Goal: Check status: Check status

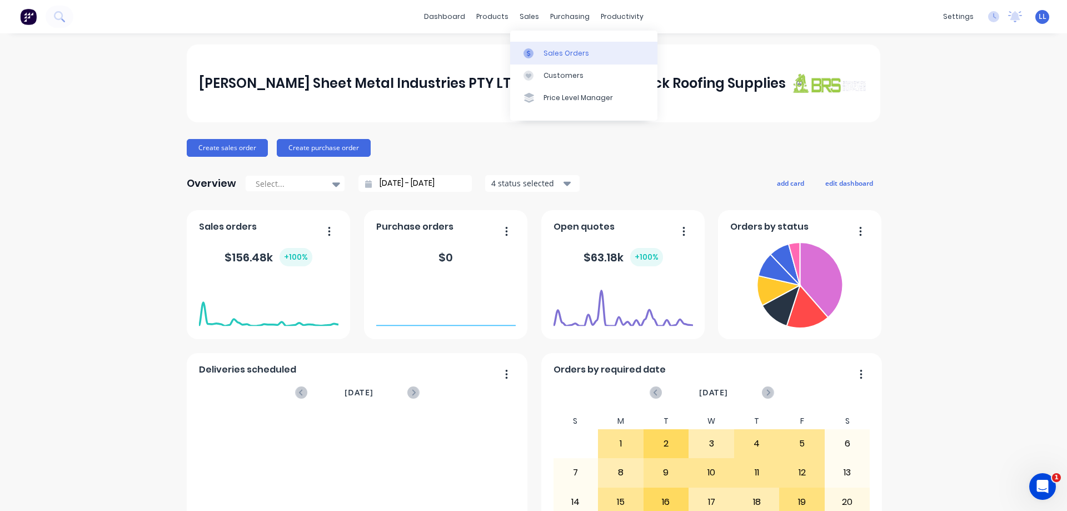
click at [562, 53] on div "Sales Orders" at bounding box center [566, 53] width 46 height 10
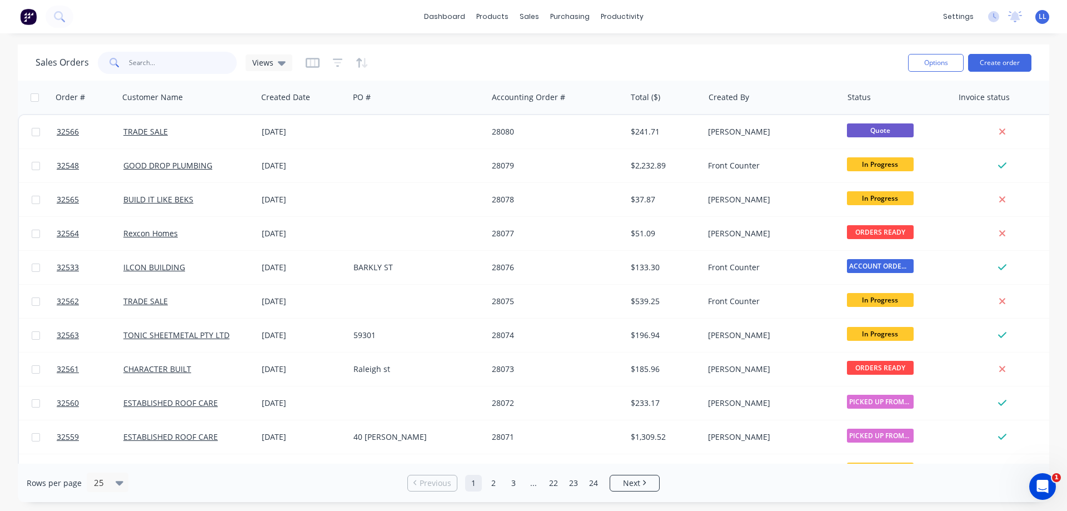
click at [178, 62] on input "text" at bounding box center [183, 63] width 108 height 22
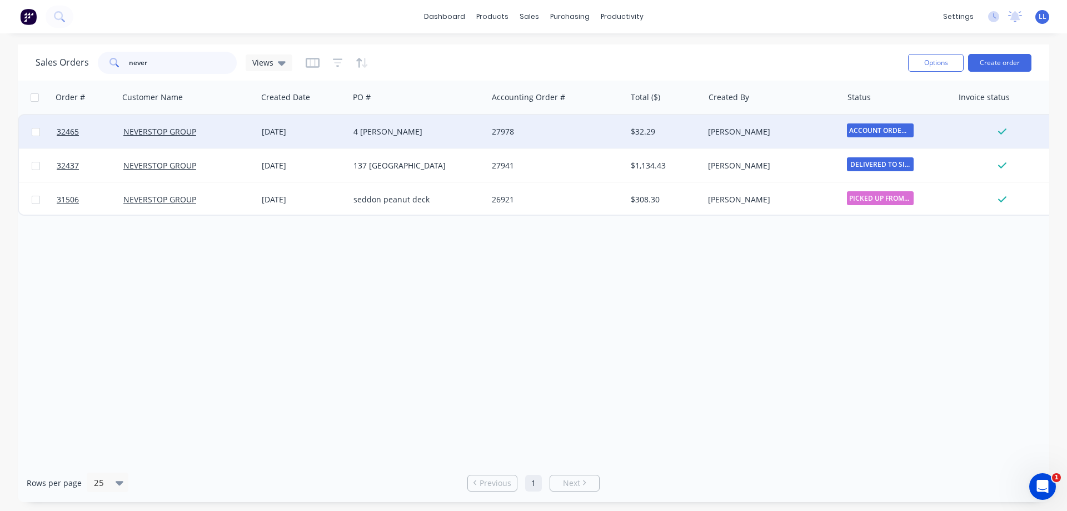
type input "never"
click at [459, 127] on div "4 [PERSON_NAME]" at bounding box center [414, 131] width 123 height 11
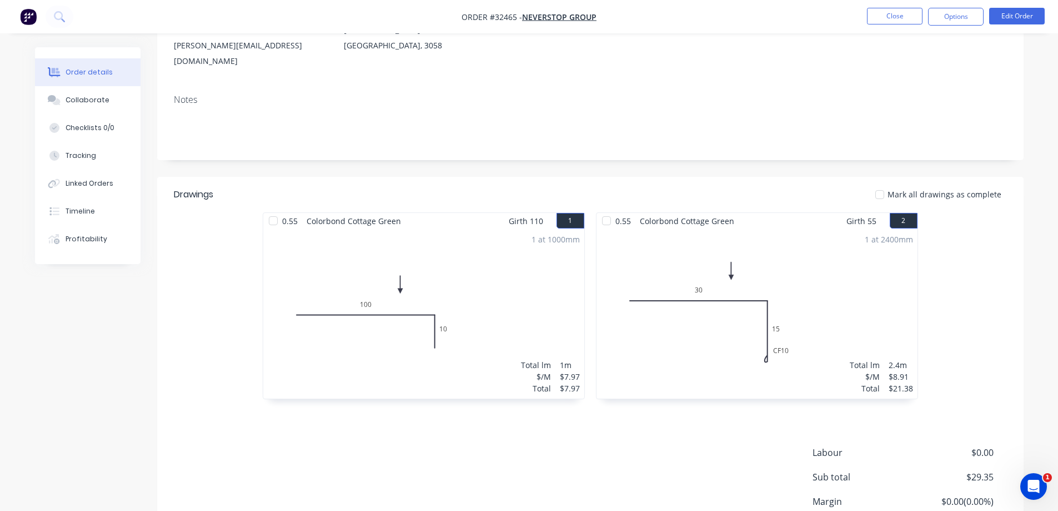
scroll to position [222, 0]
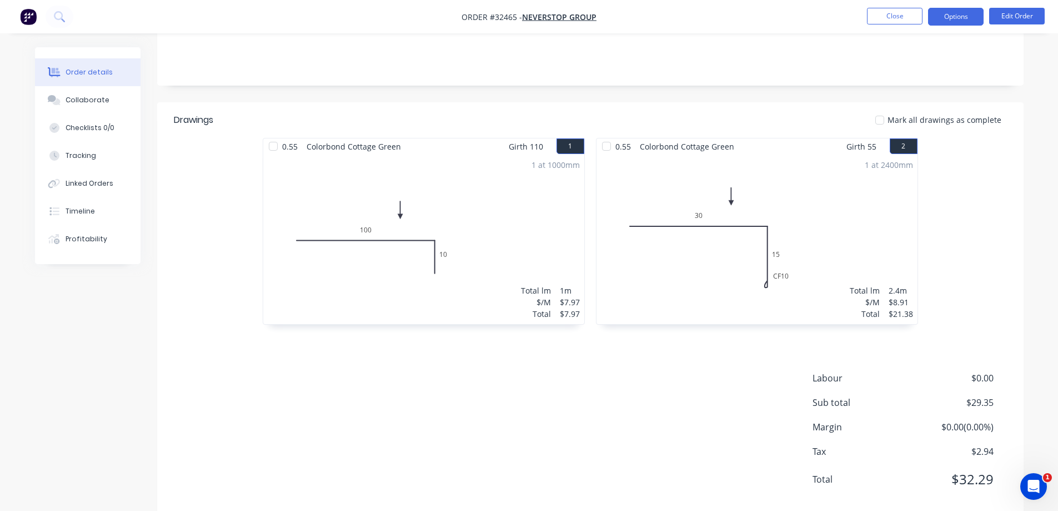
click at [944, 13] on button "Options" at bounding box center [956, 17] width 56 height 18
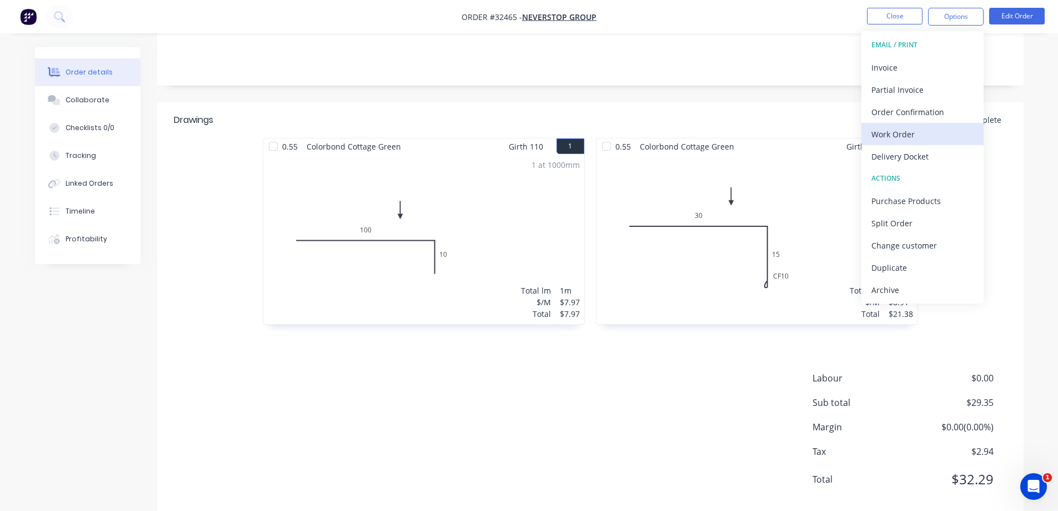
click at [919, 132] on div "Work Order" at bounding box center [923, 134] width 102 height 16
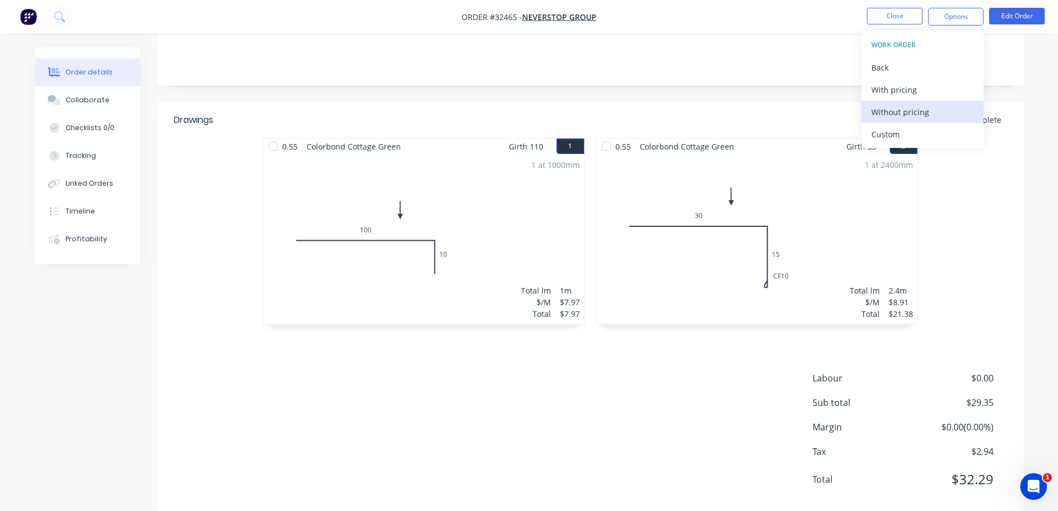
click at [923, 112] on div "Without pricing" at bounding box center [923, 112] width 102 height 16
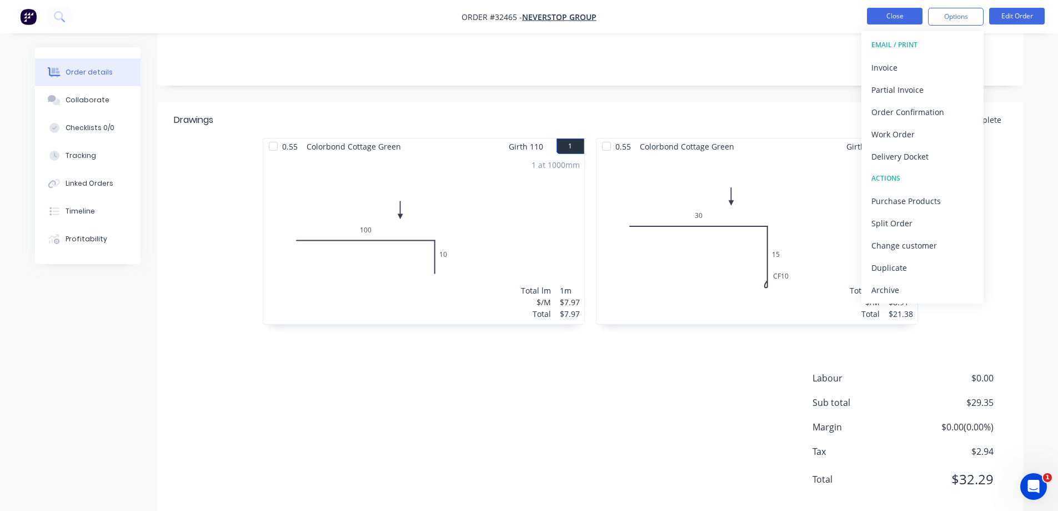
click at [916, 17] on button "Close" at bounding box center [895, 16] width 56 height 17
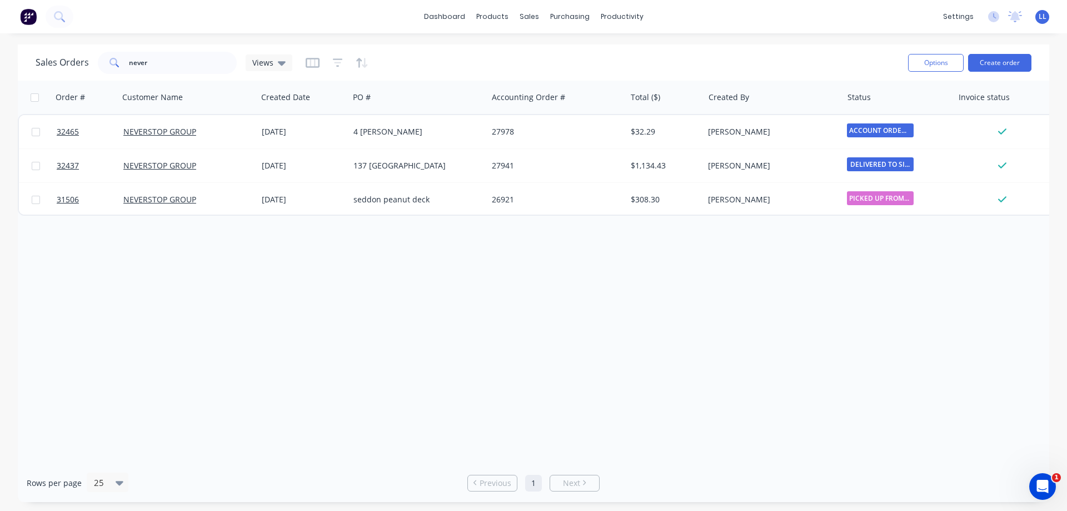
click at [25, 18] on img at bounding box center [28, 16] width 17 height 17
